Goal: Navigation & Orientation: Find specific page/section

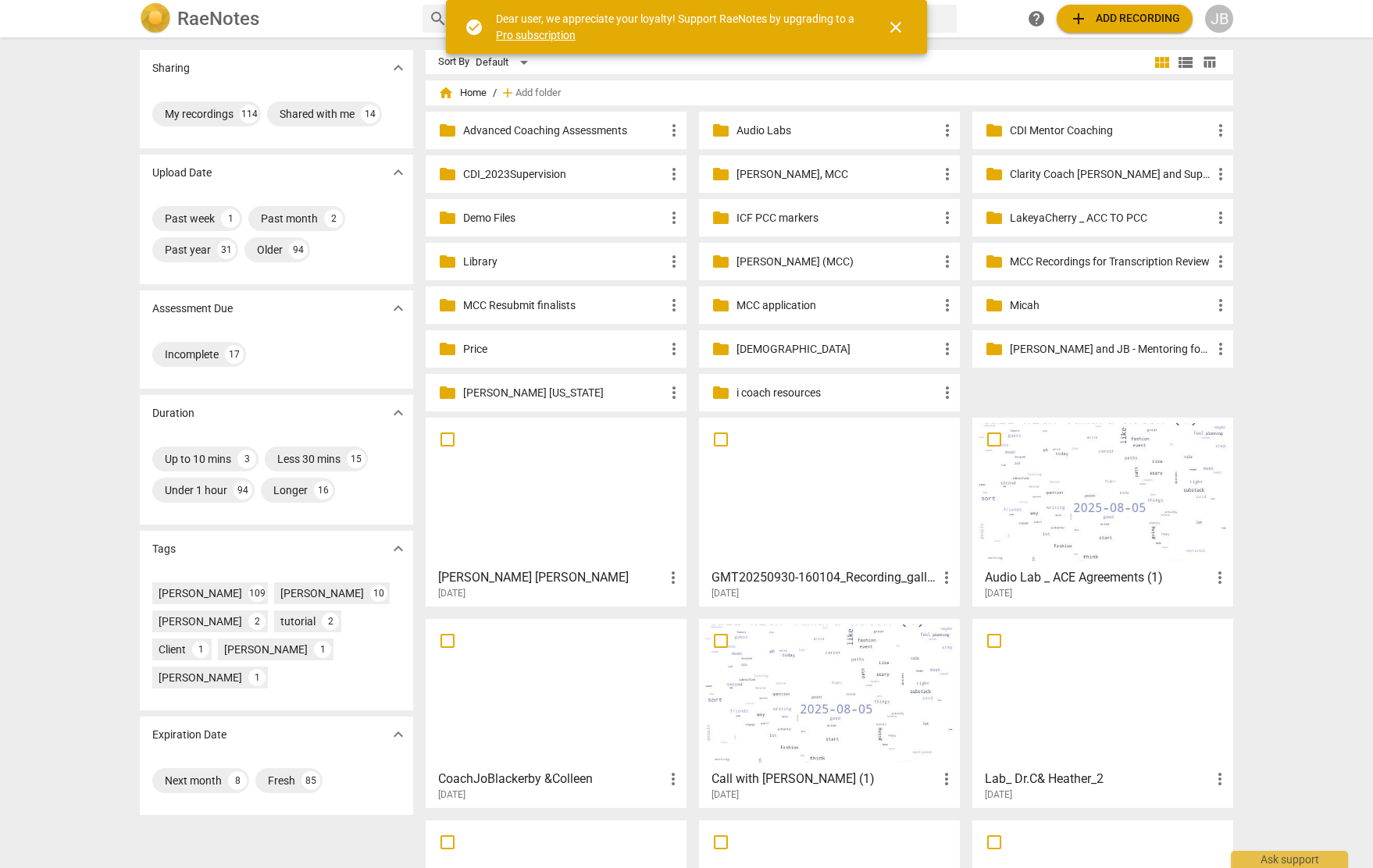
click at [903, 254] on p "[PERSON_NAME] (MCC)" at bounding box center [837, 261] width 201 height 16
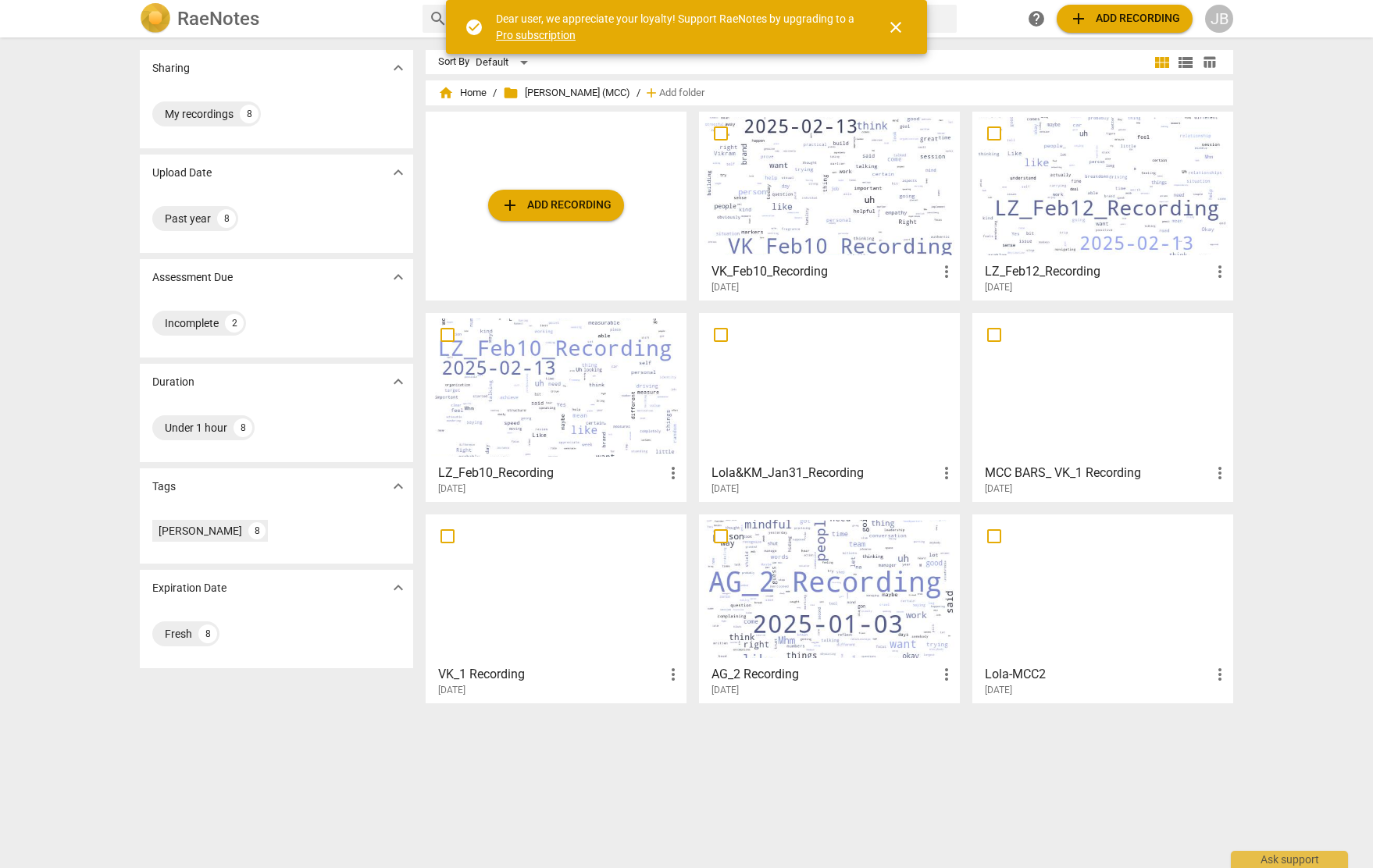
click at [900, 35] on span "close" at bounding box center [896, 28] width 19 height 19
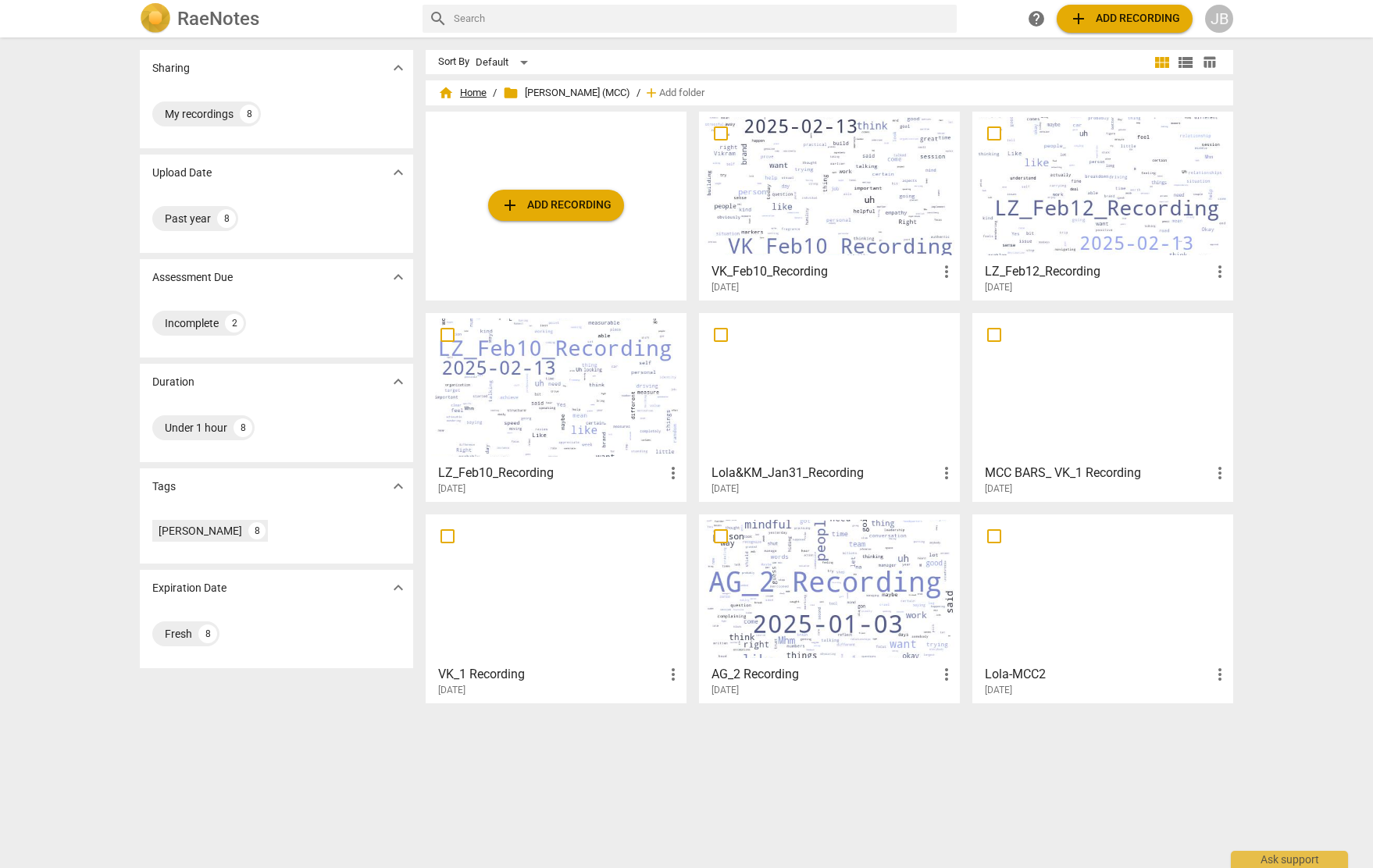
click at [448, 87] on span "home" at bounding box center [446, 93] width 15 height 15
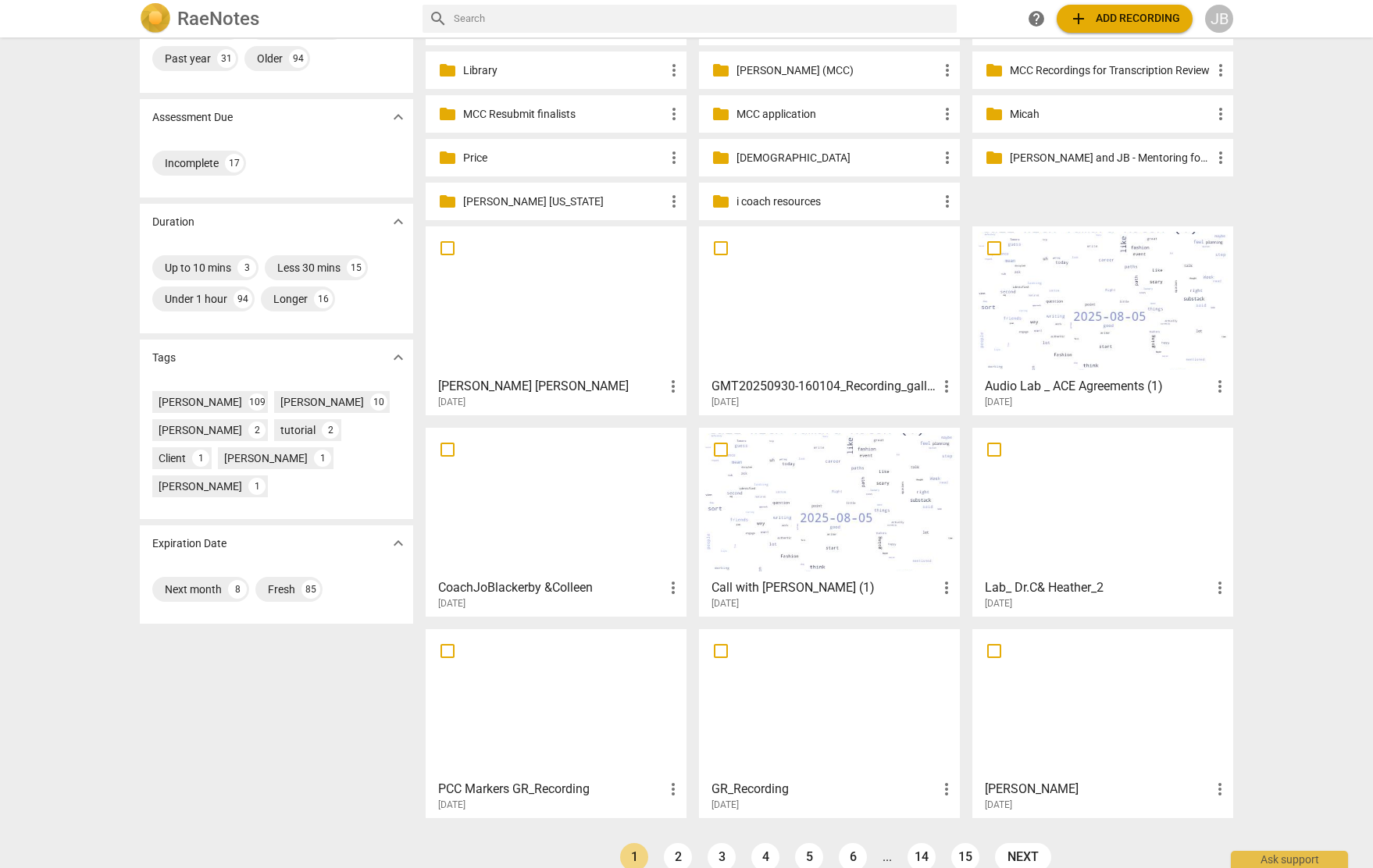
scroll to position [215, 0]
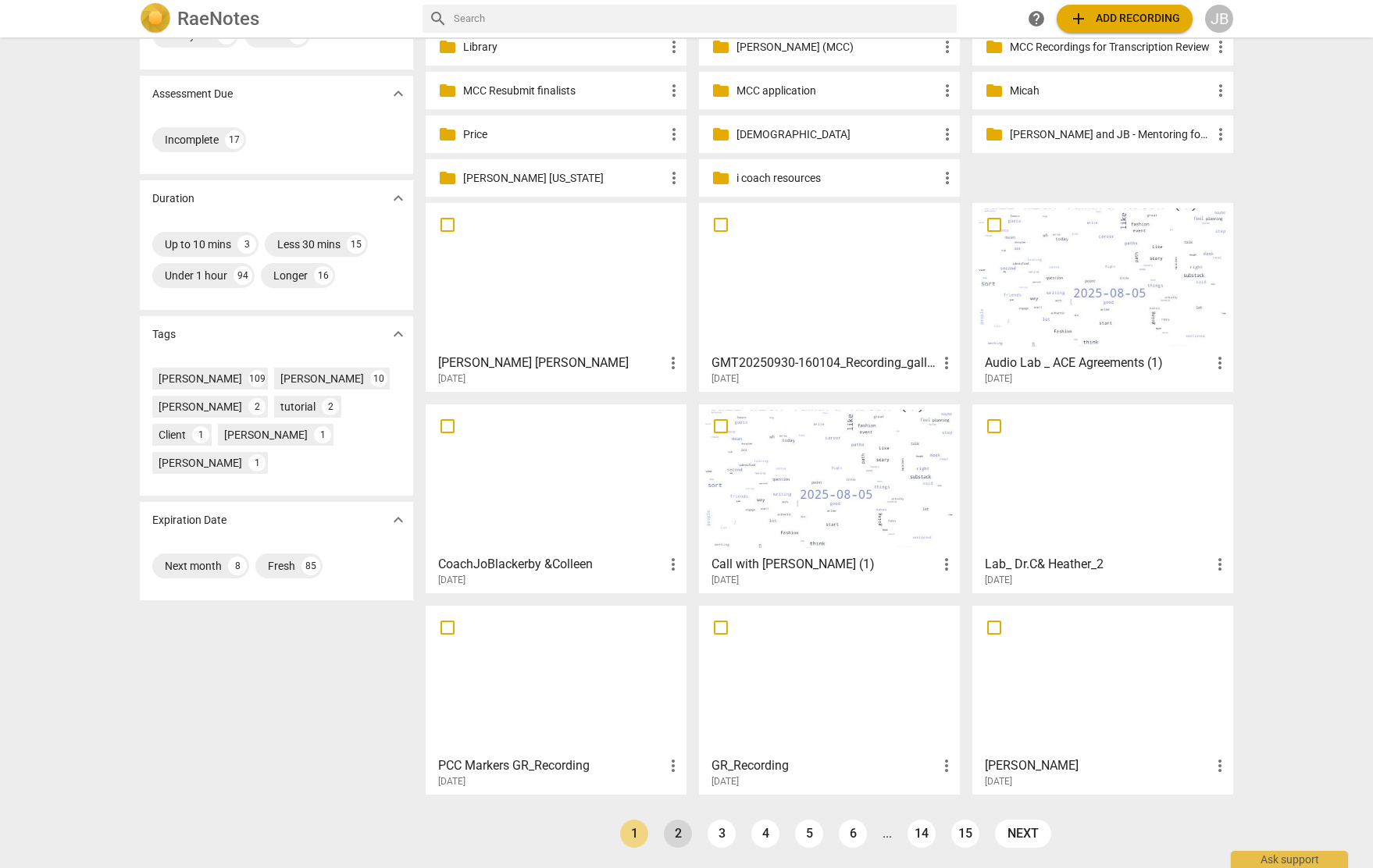
click at [669, 836] on link "2" at bounding box center [677, 833] width 28 height 28
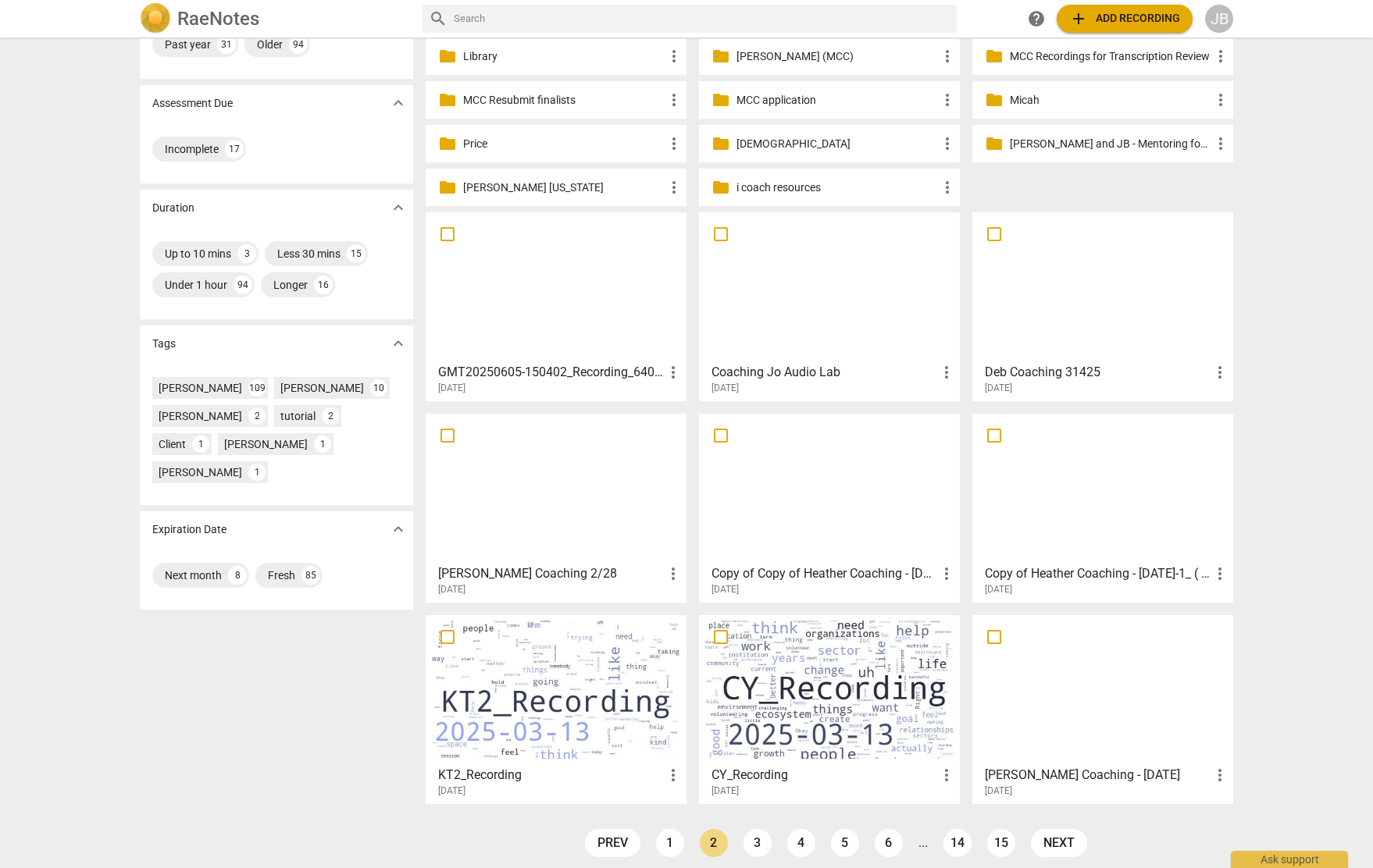
scroll to position [215, 0]
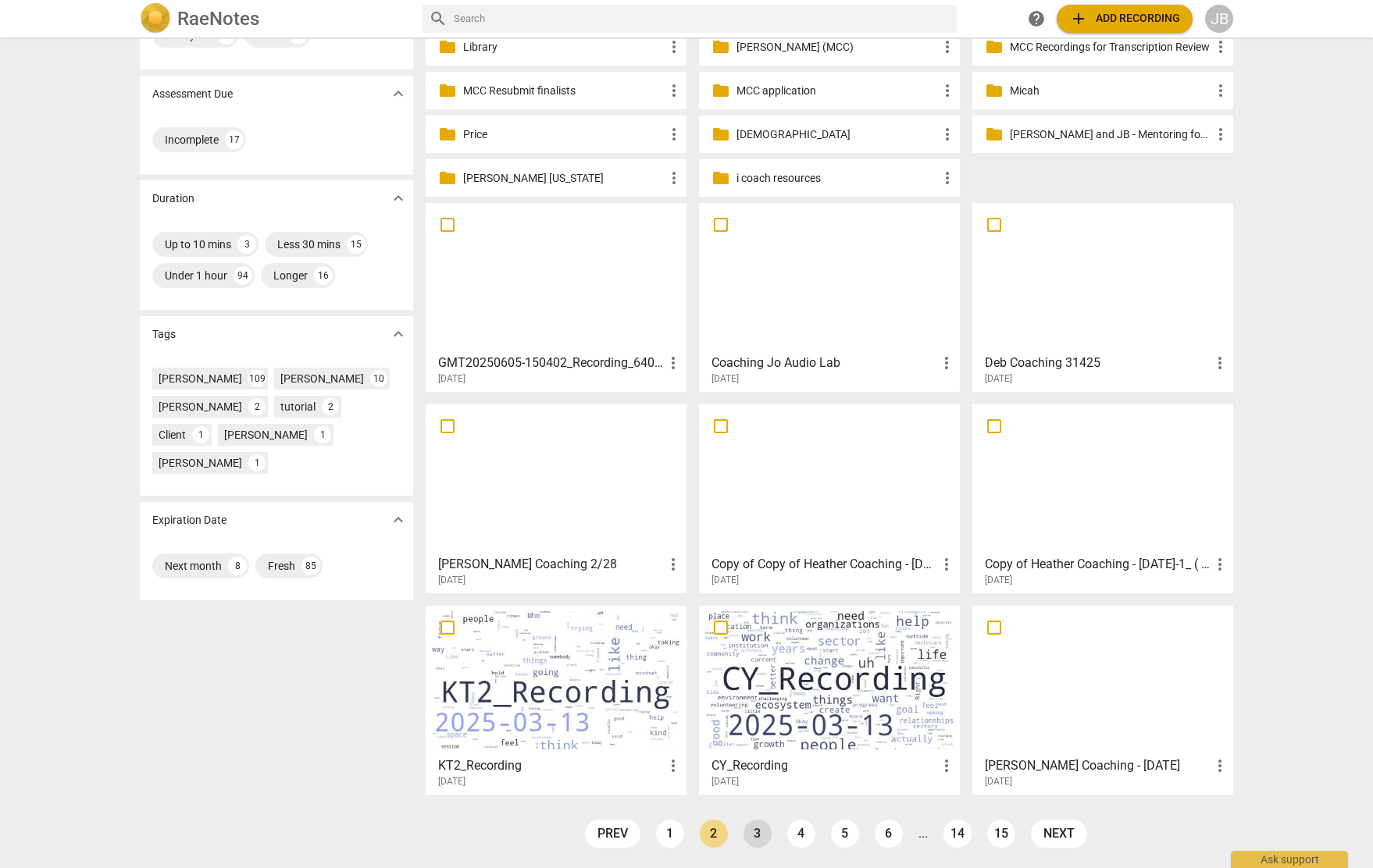
click at [761, 837] on link "3" at bounding box center [757, 833] width 28 height 28
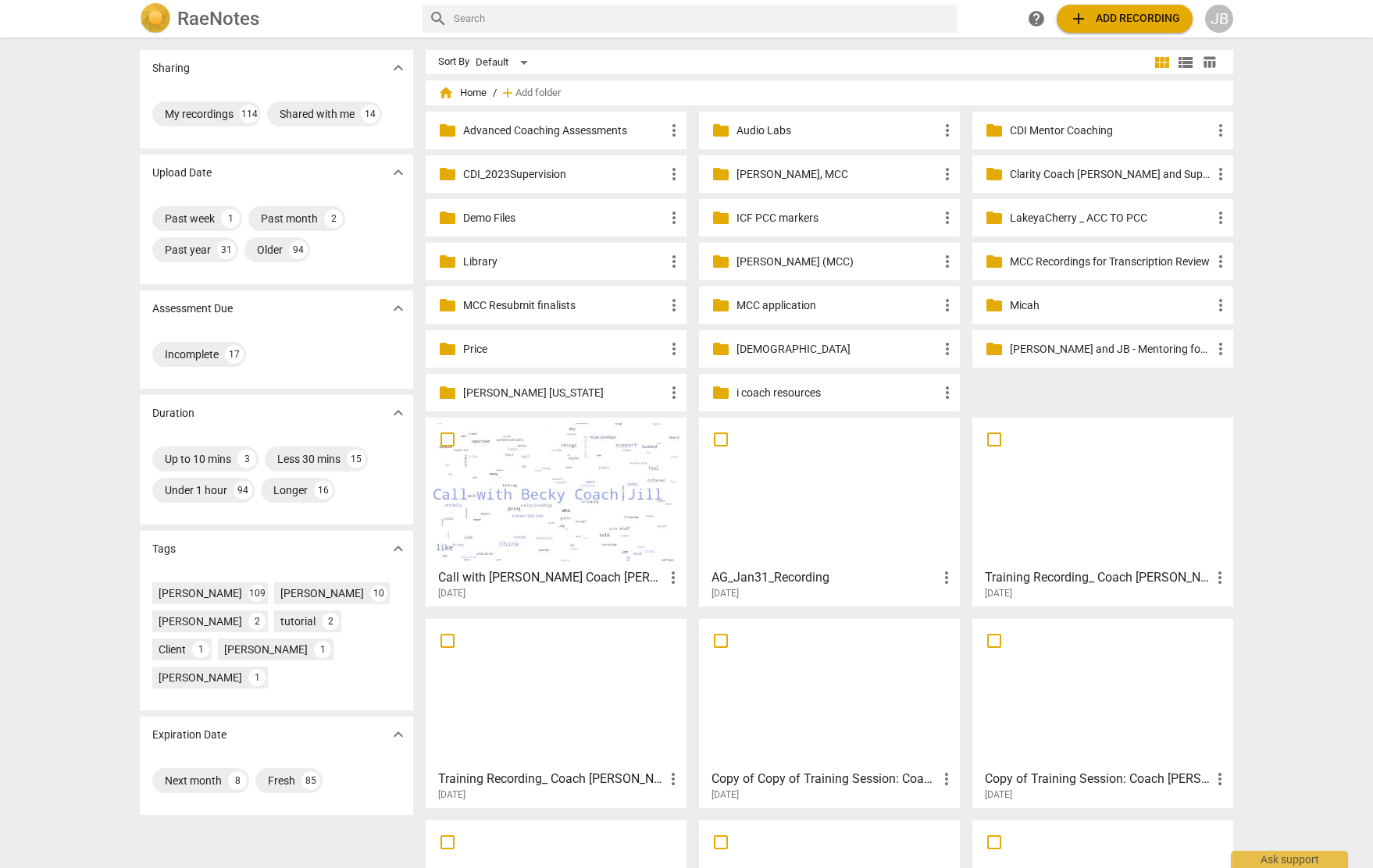
click at [648, 305] on p "MCC Resubmit finalists" at bounding box center [564, 305] width 201 height 16
